Goal: Check status: Check status

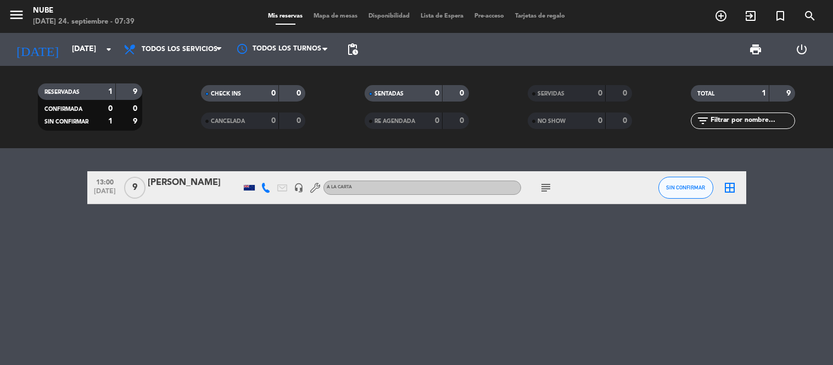
click at [68, 53] on input "[DATE]" at bounding box center [118, 50] width 104 height 20
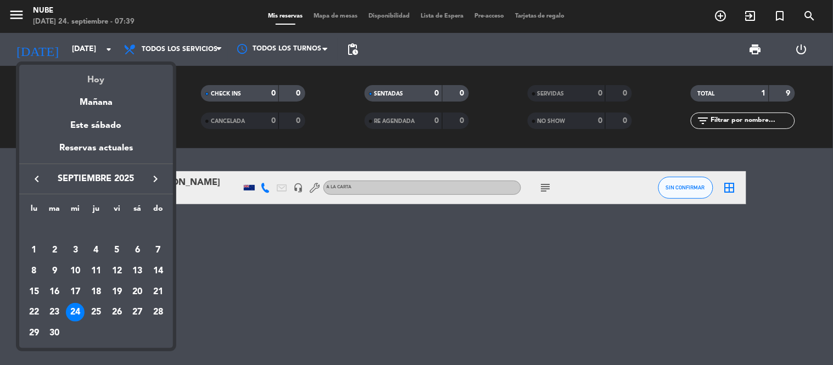
click at [89, 74] on div "Hoy" at bounding box center [96, 76] width 154 height 23
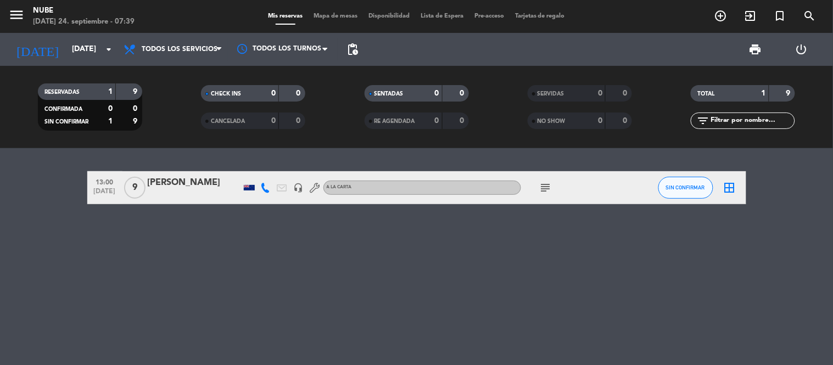
click at [251, 188] on div at bounding box center [249, 187] width 11 height 5
click at [548, 185] on icon "subject" at bounding box center [545, 187] width 13 height 13
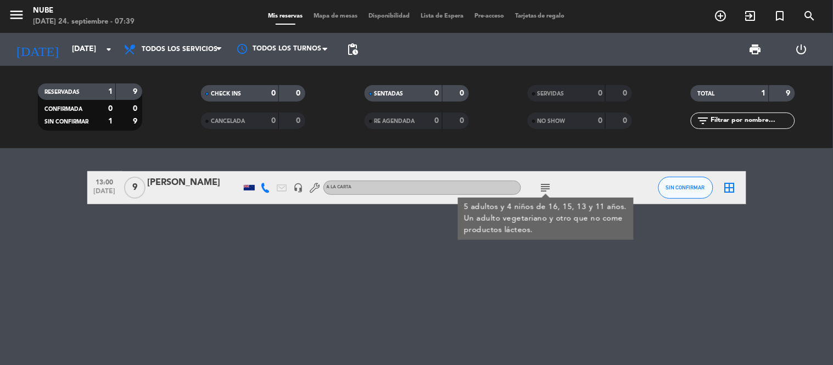
click at [502, 334] on div "13:00 [DATE] 9 [PERSON_NAME] headset_mic A LA CARTA subject 5 adultos y 4 niños…" at bounding box center [416, 256] width 833 height 217
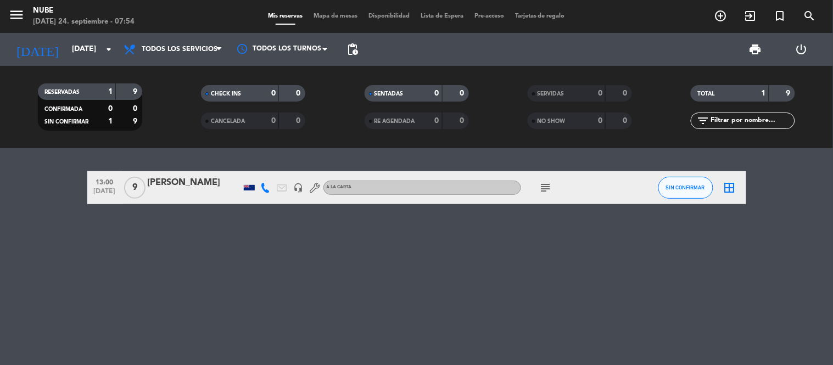
click at [266, 262] on div "13:00 [DATE] 9 [PERSON_NAME] headset_mic A LA CARTA subject SIN CONFIRMAR borde…" at bounding box center [416, 256] width 833 height 217
click at [546, 188] on icon "subject" at bounding box center [545, 187] width 13 height 13
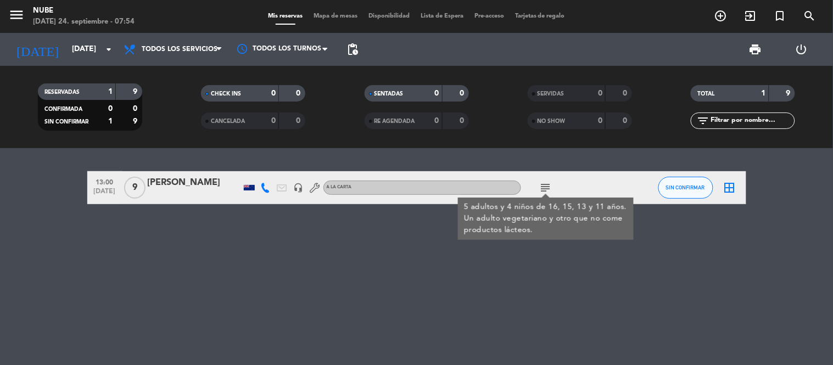
click at [487, 272] on div "13:00 [DATE] 9 [PERSON_NAME] headset_mic A LA CARTA subject 5 adultos y 4 niños…" at bounding box center [416, 256] width 833 height 217
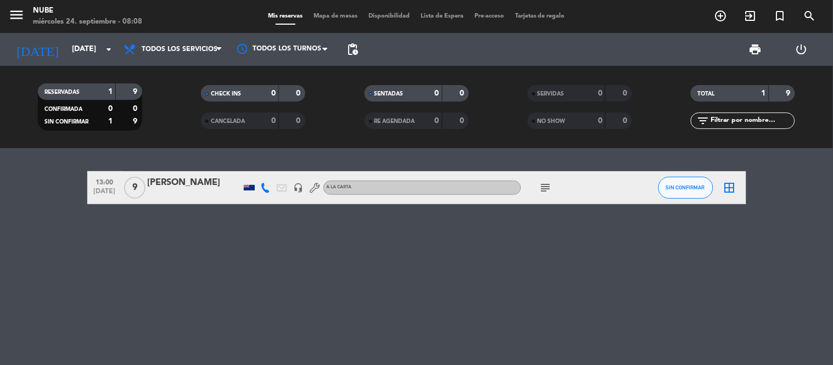
click at [343, 57] on span "pending_actions" at bounding box center [353, 49] width 22 height 22
click at [344, 56] on span "pending_actions" at bounding box center [353, 49] width 22 height 22
click at [349, 44] on span "pending_actions" at bounding box center [352, 49] width 13 height 13
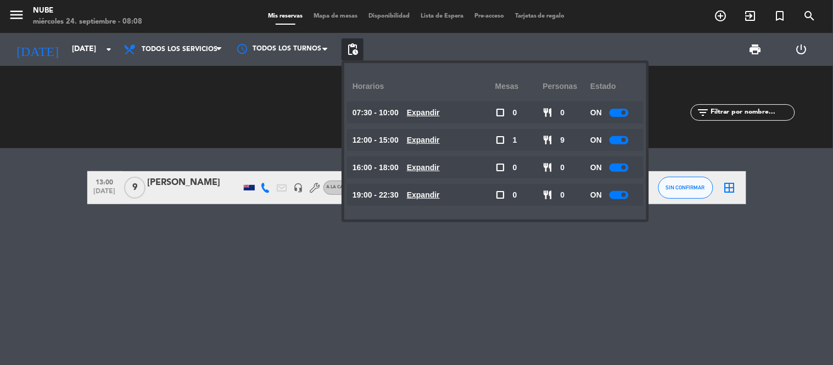
click at [621, 109] on div at bounding box center [619, 113] width 19 height 8
click at [621, 133] on div "ON" at bounding box center [615, 140] width 48 height 22
click at [621, 140] on div at bounding box center [619, 140] width 19 height 8
click at [622, 172] on div "ON" at bounding box center [615, 168] width 48 height 22
click at [620, 165] on div at bounding box center [619, 168] width 19 height 8
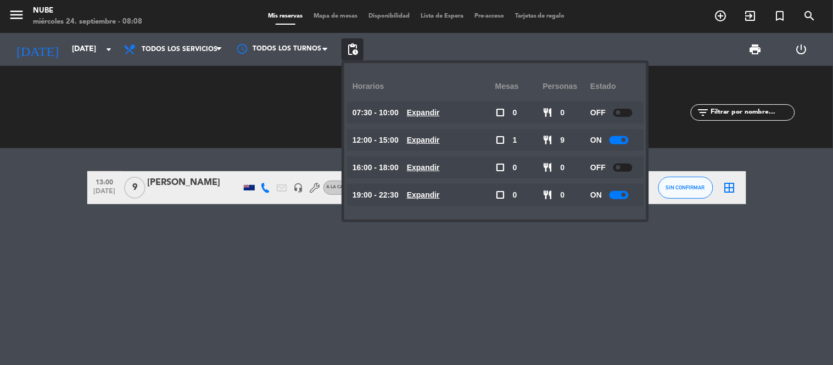
click at [619, 140] on div at bounding box center [619, 140] width 19 height 8
click at [622, 195] on div at bounding box center [619, 195] width 19 height 8
click at [622, 141] on div at bounding box center [619, 140] width 19 height 8
click at [520, 218] on div "close Horarios Mesas personas Estado 07:30 - 10:00 Expandir check_box_outline_b…" at bounding box center [495, 141] width 302 height 157
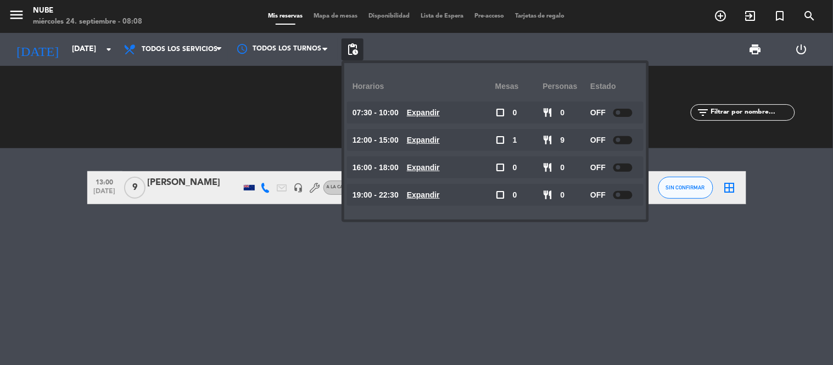
click at [389, 247] on div "13:00 [DATE] 9 [PERSON_NAME] headset_mic A LA CARTA subject SIN CONFIRMAR borde…" at bounding box center [416, 256] width 833 height 217
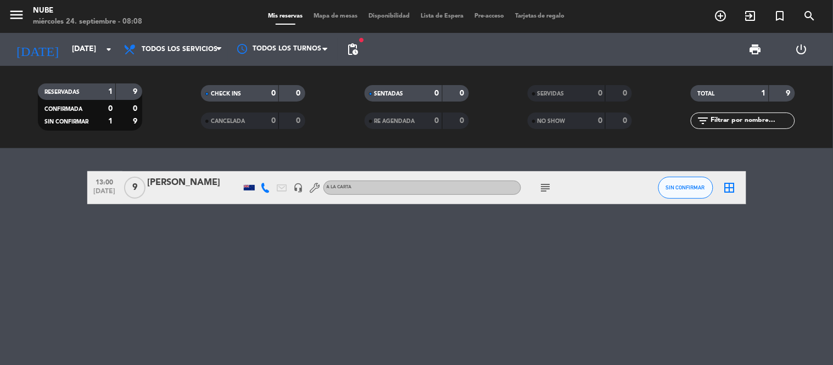
click at [105, 282] on div "13:00 [DATE] 9 [PERSON_NAME] headset_mic A LA CARTA subject SIN CONFIRMAR borde…" at bounding box center [416, 256] width 833 height 217
